Goal: Entertainment & Leisure: Consume media (video, audio)

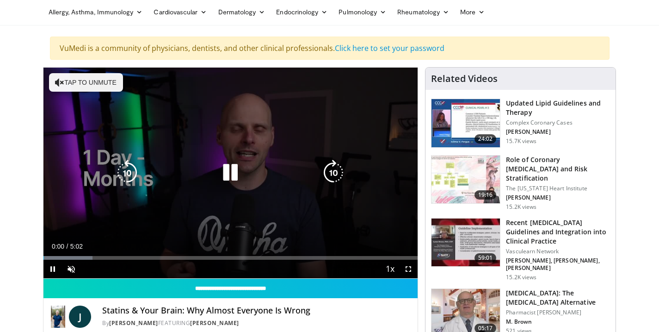
scroll to position [42, 0]
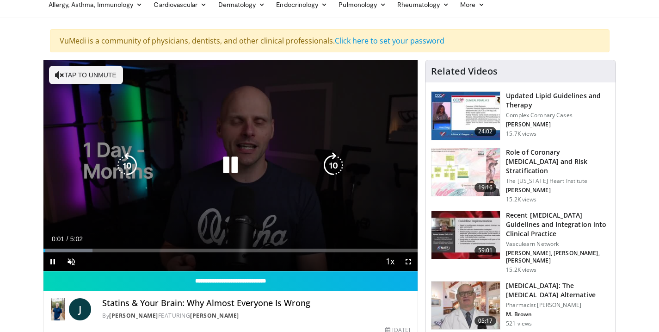
click at [228, 165] on icon "Video Player" at bounding box center [230, 165] width 26 height 26
click at [89, 76] on button "Tap to unmute" at bounding box center [86, 75] width 74 height 18
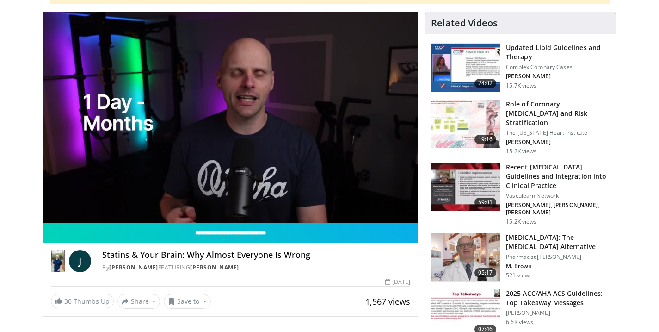
scroll to position [91, 0]
